Goal: Task Accomplishment & Management: Manage account settings

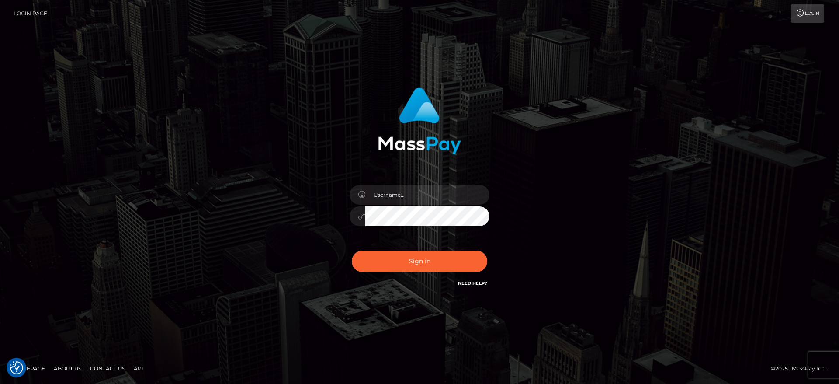
checkbox input "true"
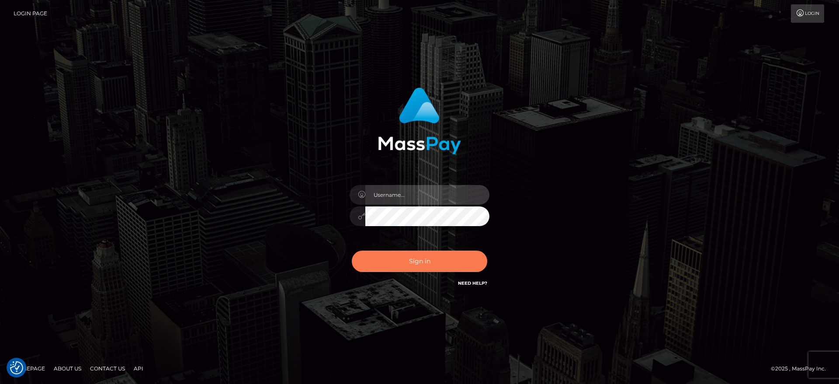
type input "[PERSON_NAME].[PERSON_NAME]"
click at [414, 269] on button "Sign in" at bounding box center [419, 260] width 135 height 21
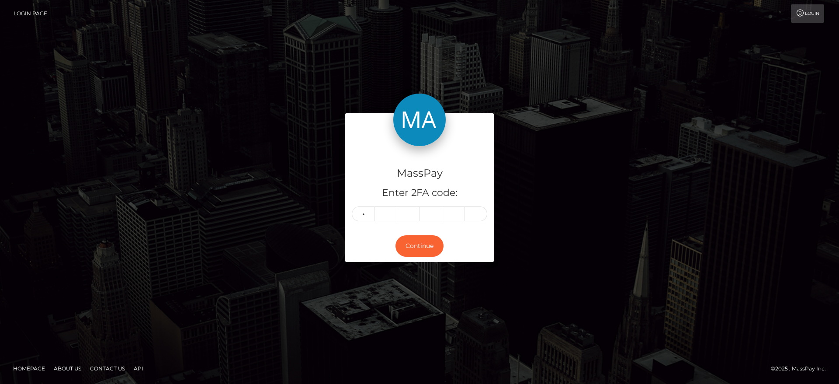
type input "6"
type input "1"
type input "7"
type input "5"
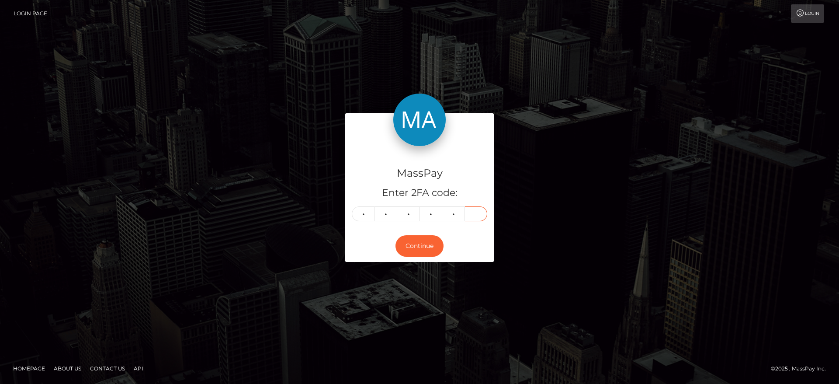
type input "3"
